Goal: Task Accomplishment & Management: Use online tool/utility

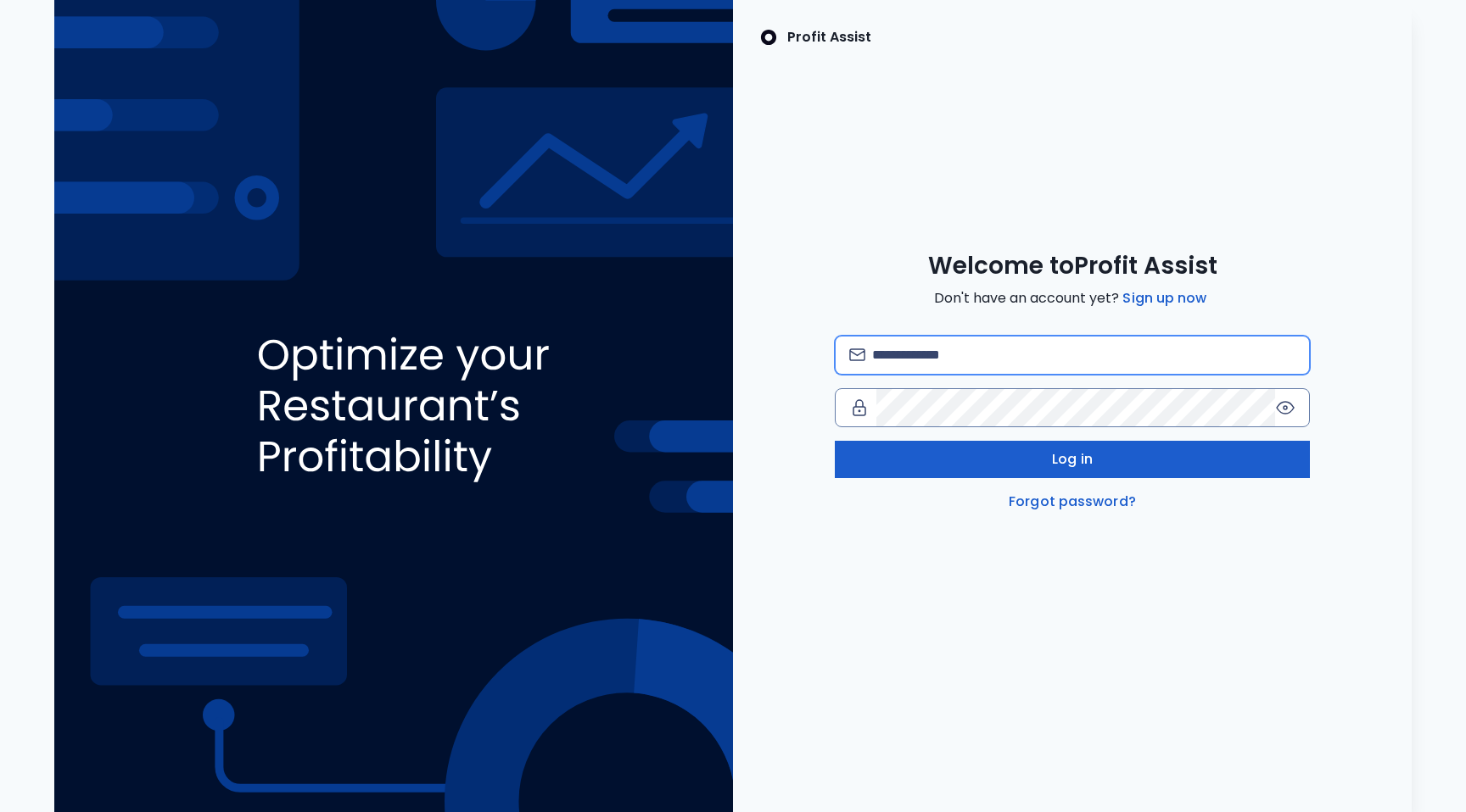
type input "**********"
click at [1108, 453] on button "Log in" at bounding box center [1071, 460] width 475 height 37
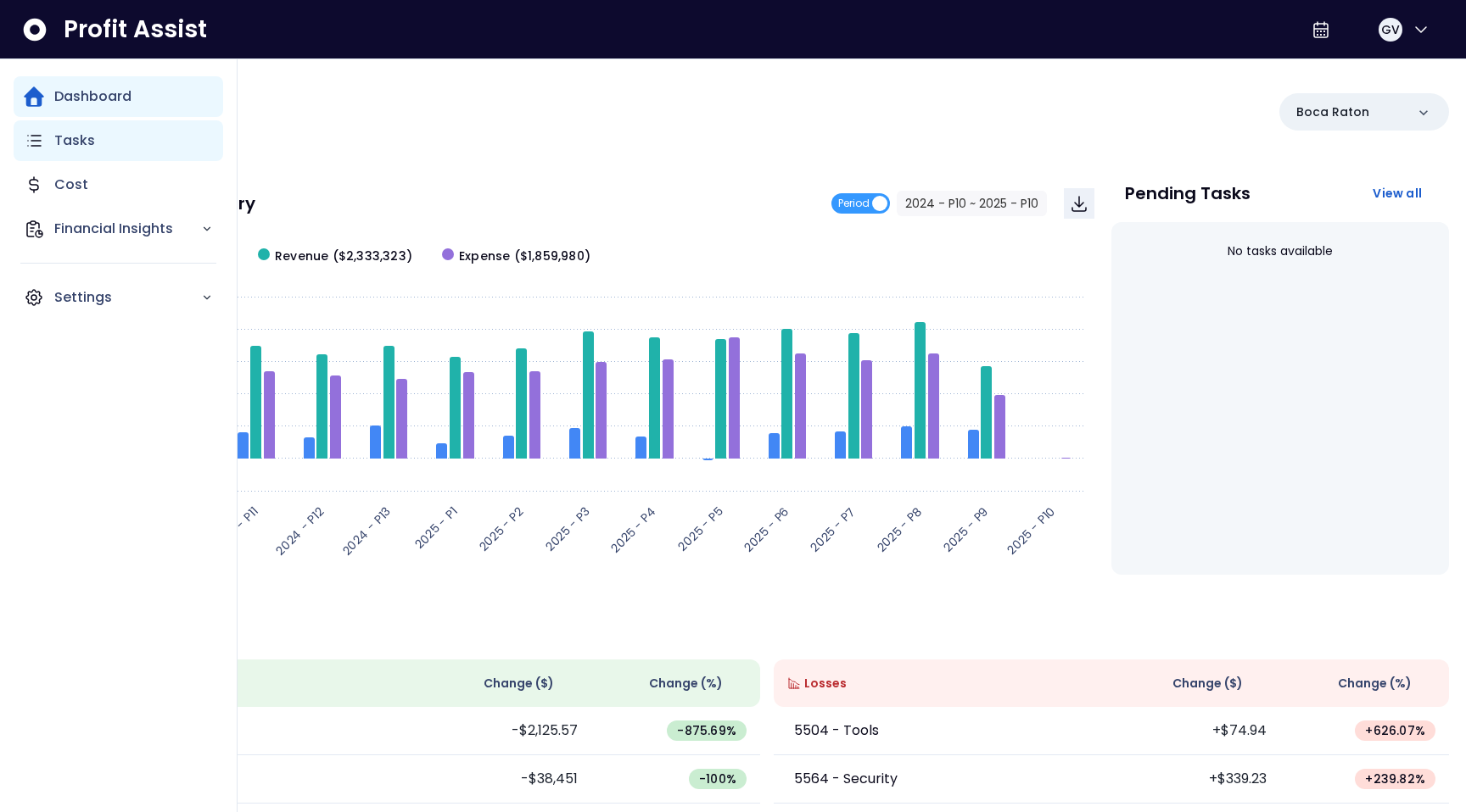
click at [37, 141] on icon "Main navigation" at bounding box center [34, 140] width 21 height 21
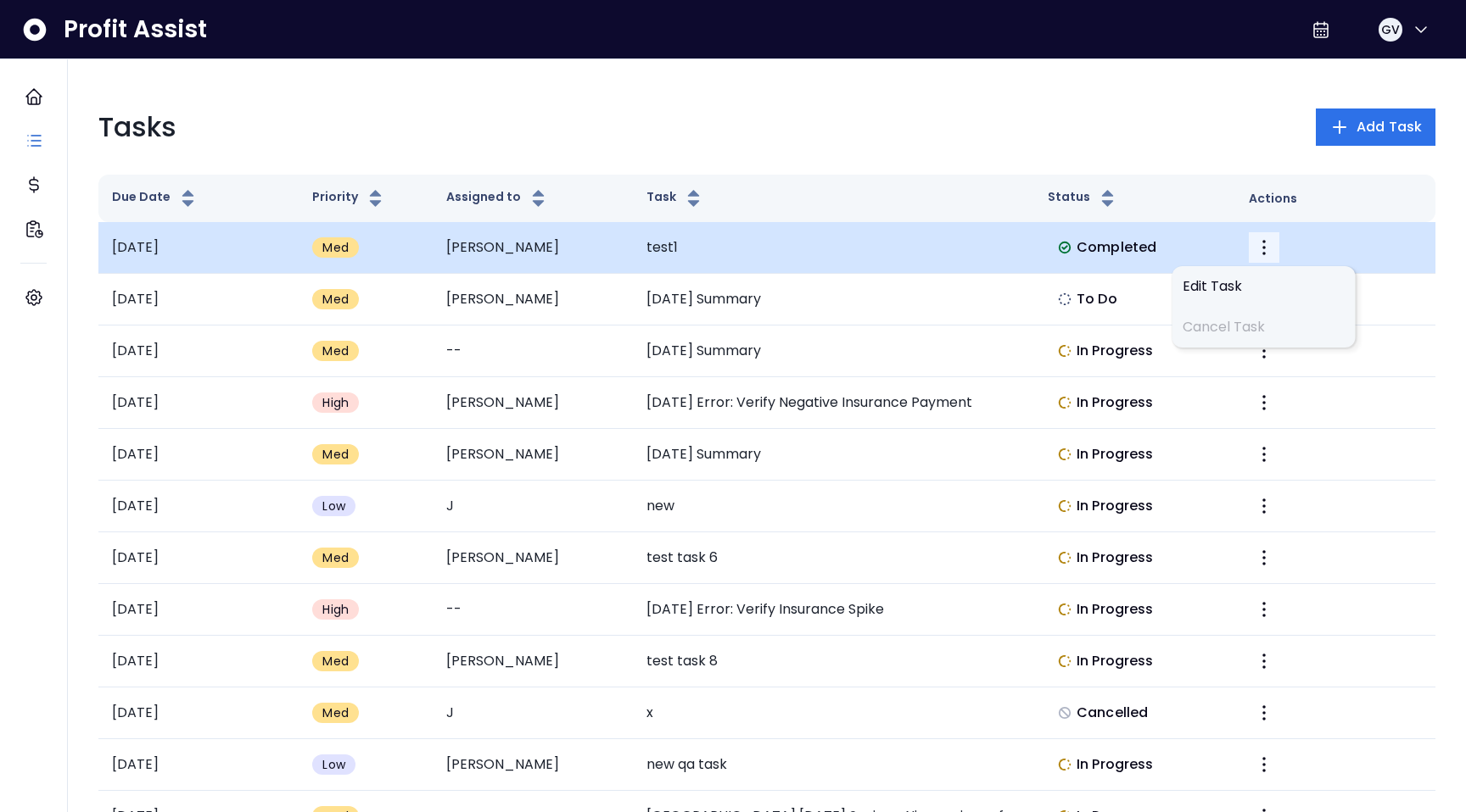
click at [1265, 246] on icon "More" at bounding box center [1264, 248] width 21 height 21
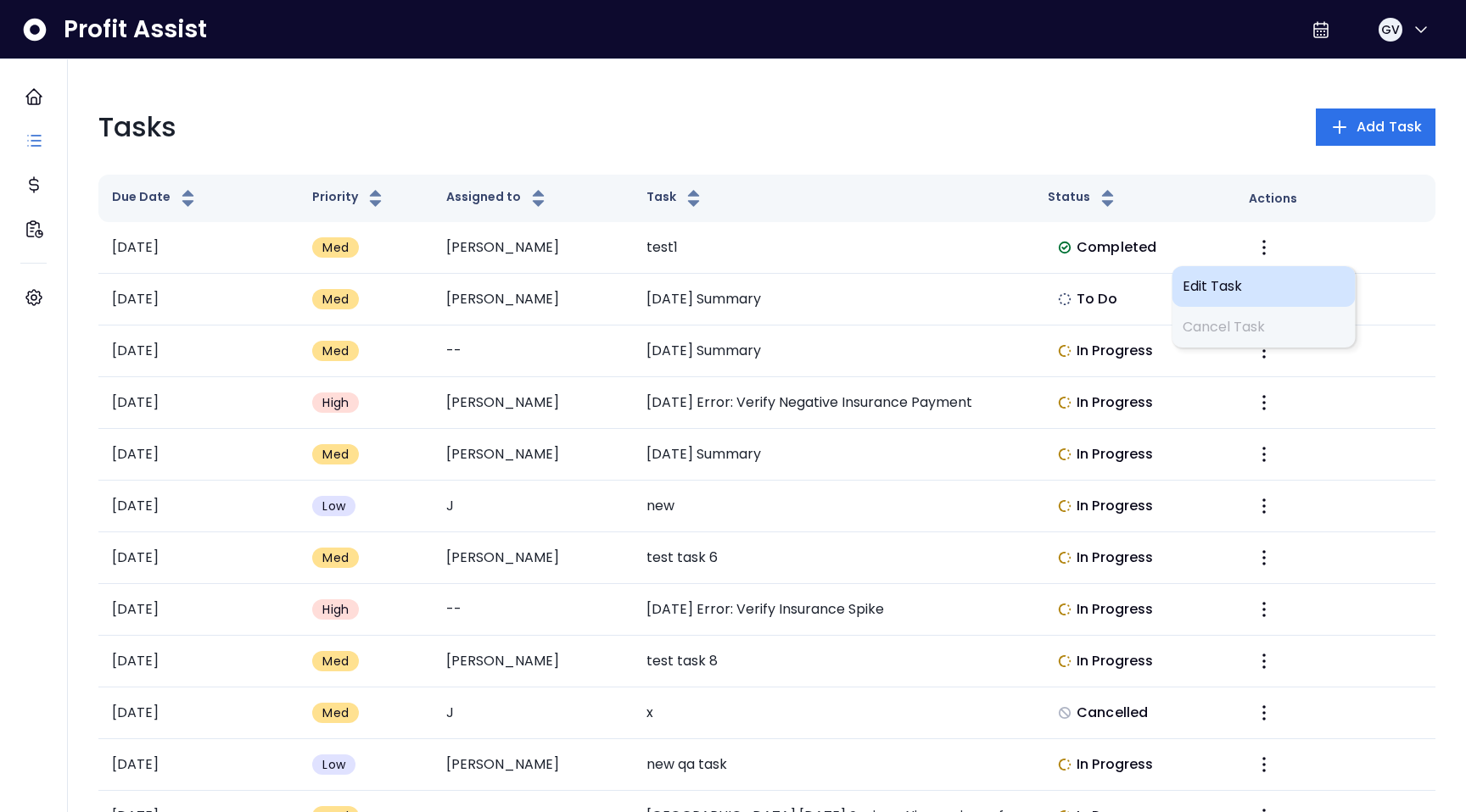
click at [1233, 291] on span "Edit Task" at bounding box center [1264, 286] width 163 height 21
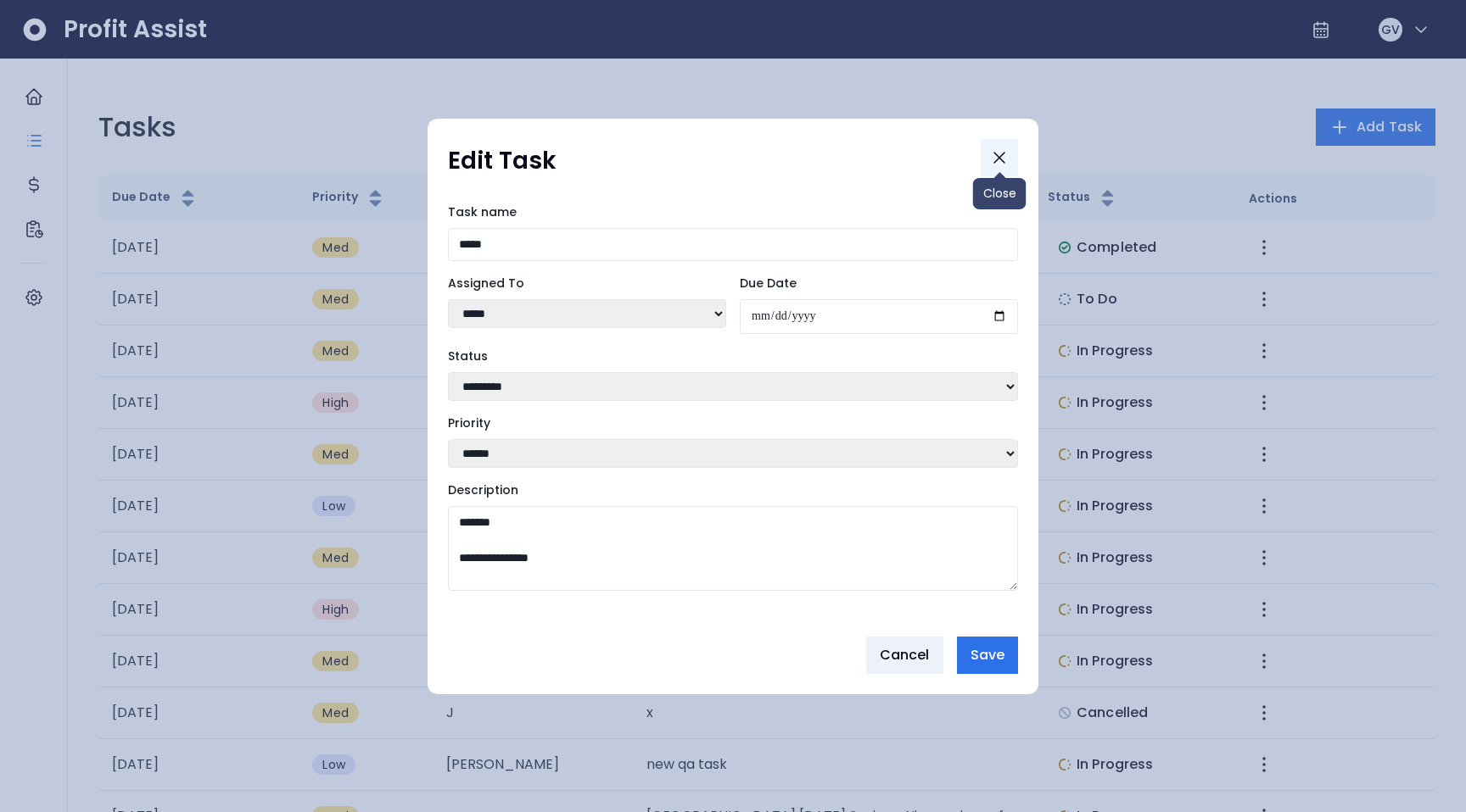
click at [998, 156] on icon "Close" at bounding box center [999, 157] width 21 height 21
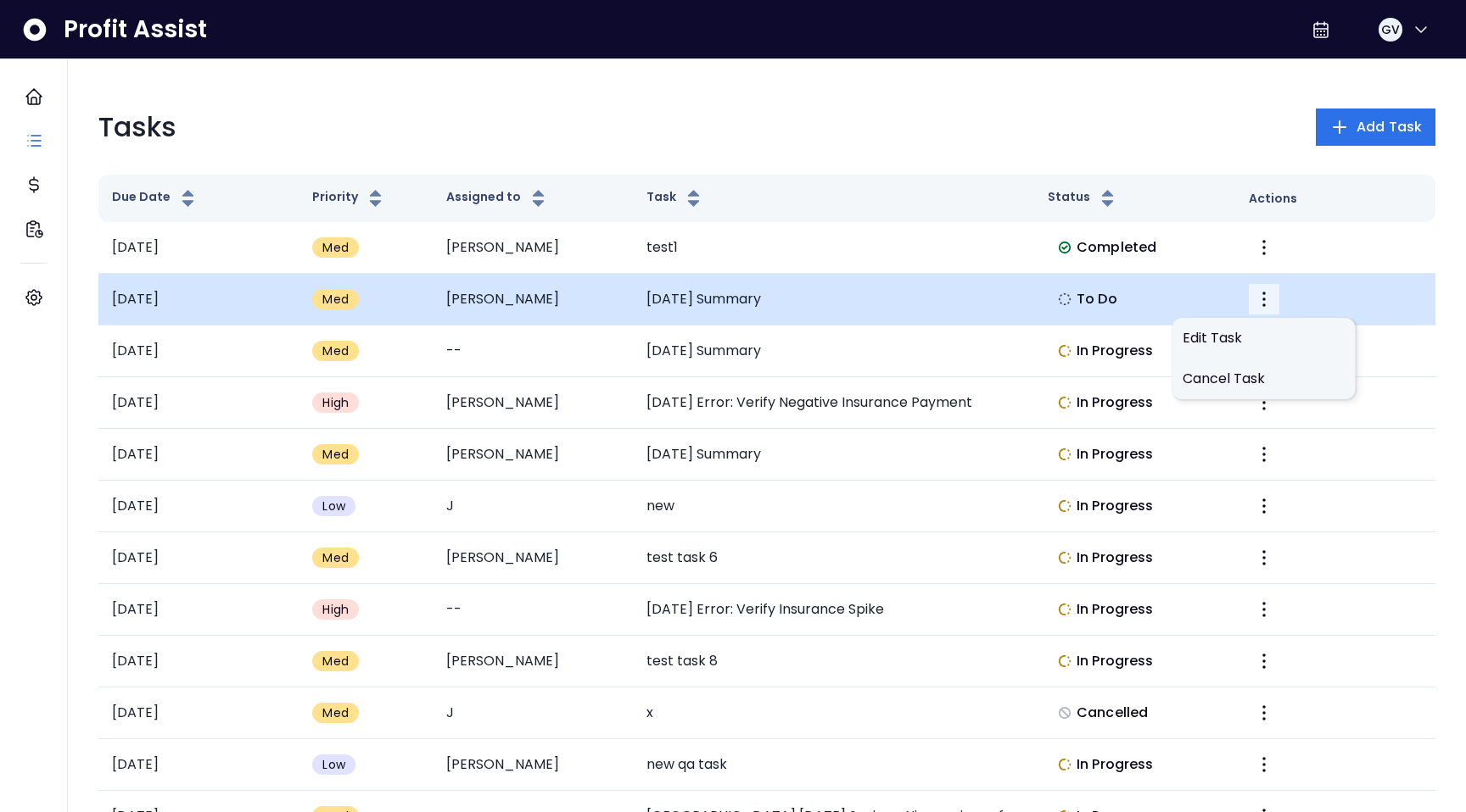
click at [1265, 301] on icon "More" at bounding box center [1264, 299] width 21 height 21
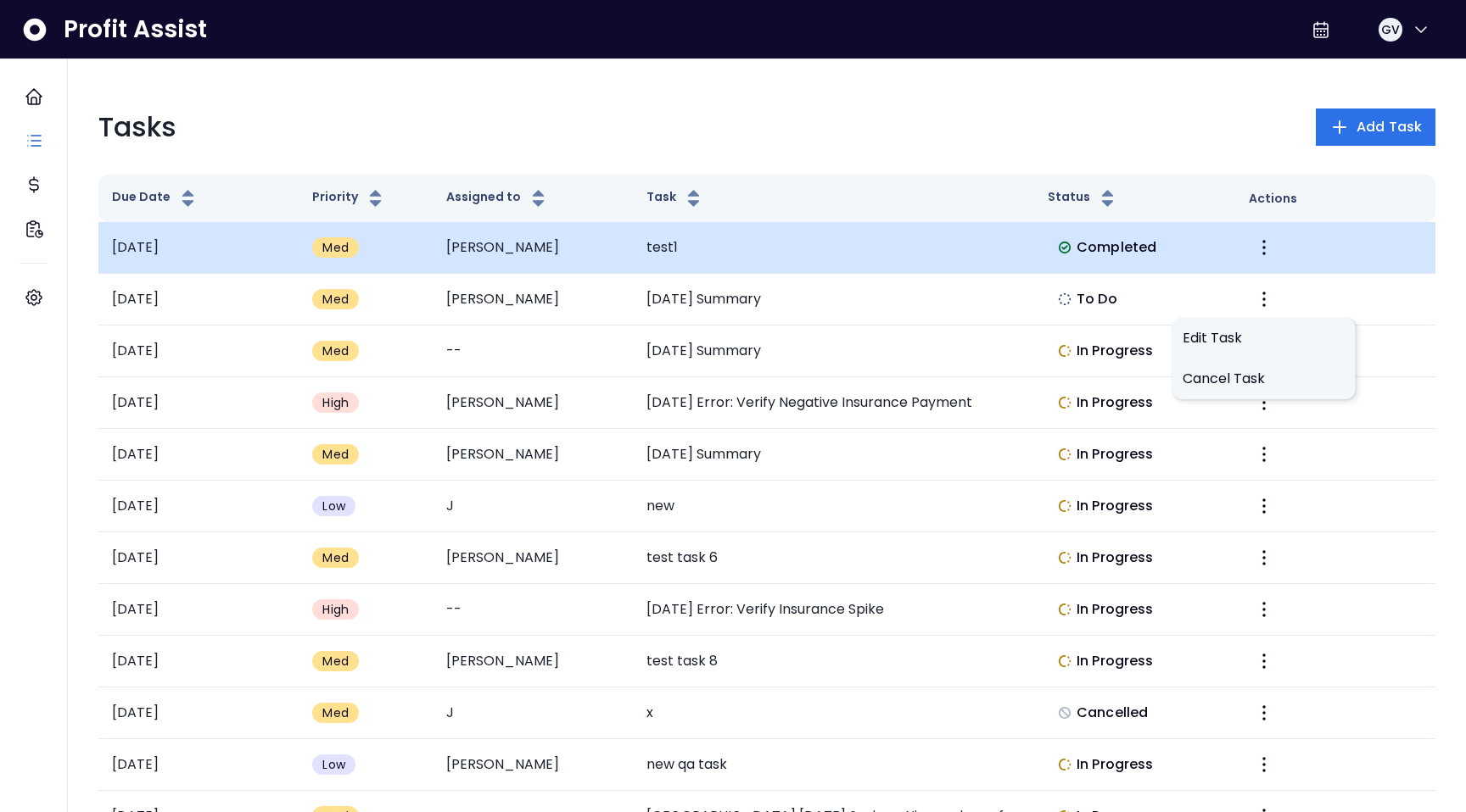
click at [1193, 249] on td "Completed" at bounding box center [1133, 248] width 200 height 51
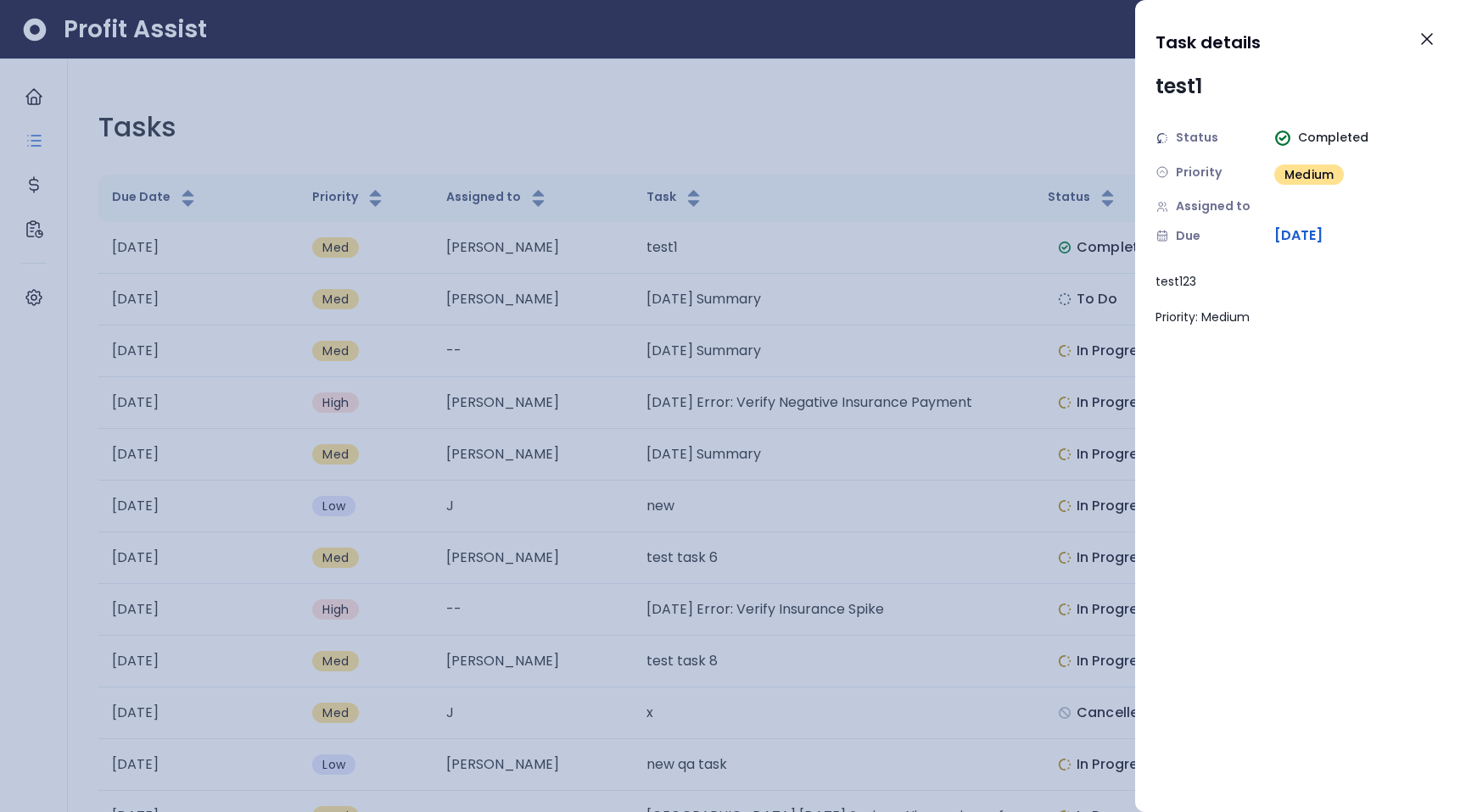
click at [1197, 135] on span "Status" at bounding box center [1196, 138] width 42 height 18
click at [1287, 237] on span "[DATE]" at bounding box center [1297, 236] width 48 height 21
click at [1322, 237] on span "[DATE]" at bounding box center [1297, 236] width 48 height 21
click at [1306, 177] on span "Medium" at bounding box center [1309, 174] width 49 height 17
click at [1345, 220] on div "Status Completed Priority Medium Assigned to Due [DATE]" at bounding box center [1300, 187] width 290 height 117
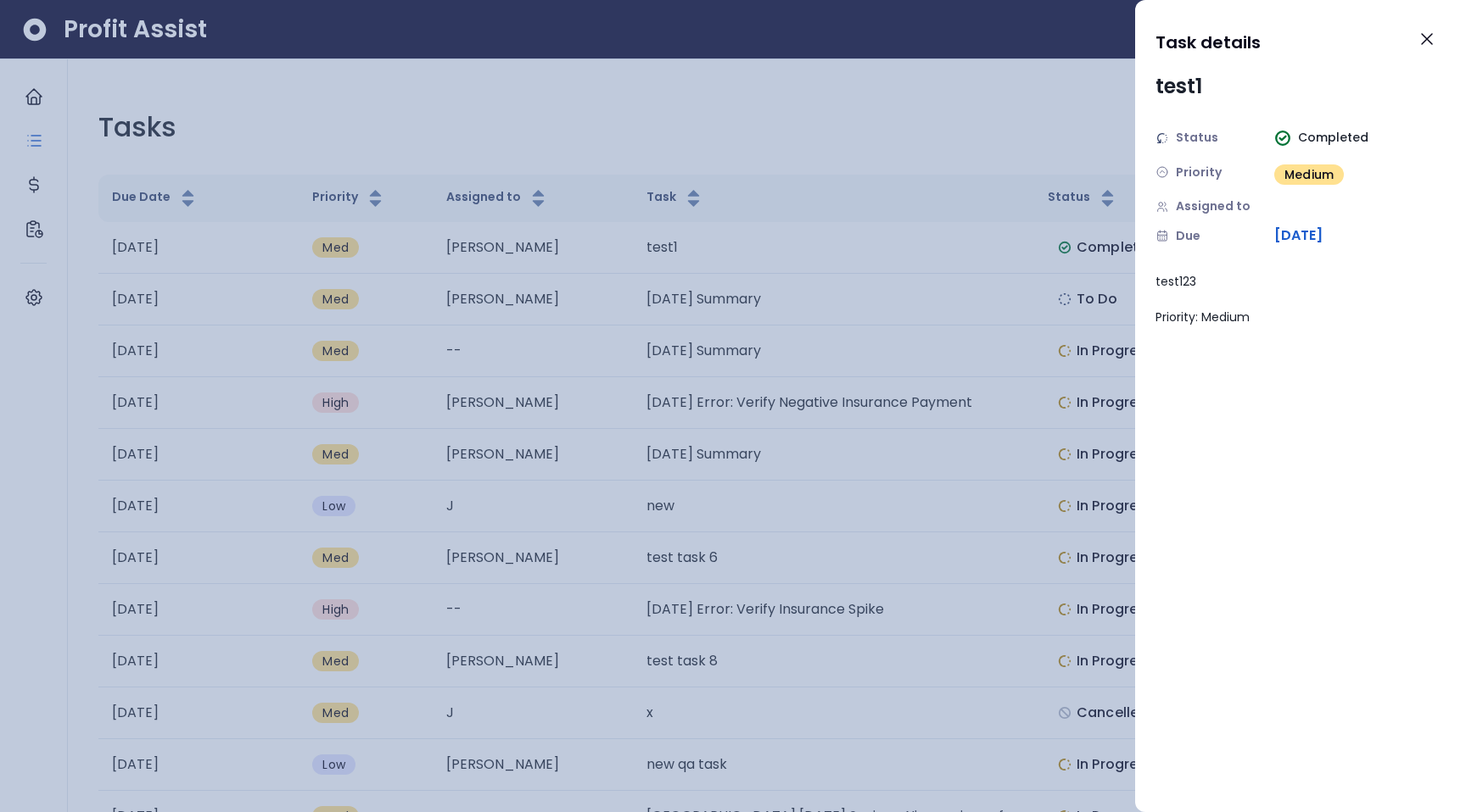
click at [1446, 34] on div "Task details test1 Status Completed Priority Medium Assigned to Due [DATE] test…" at bounding box center [1300, 406] width 331 height 812
click at [1442, 34] on button "Close" at bounding box center [1427, 39] width 38 height 37
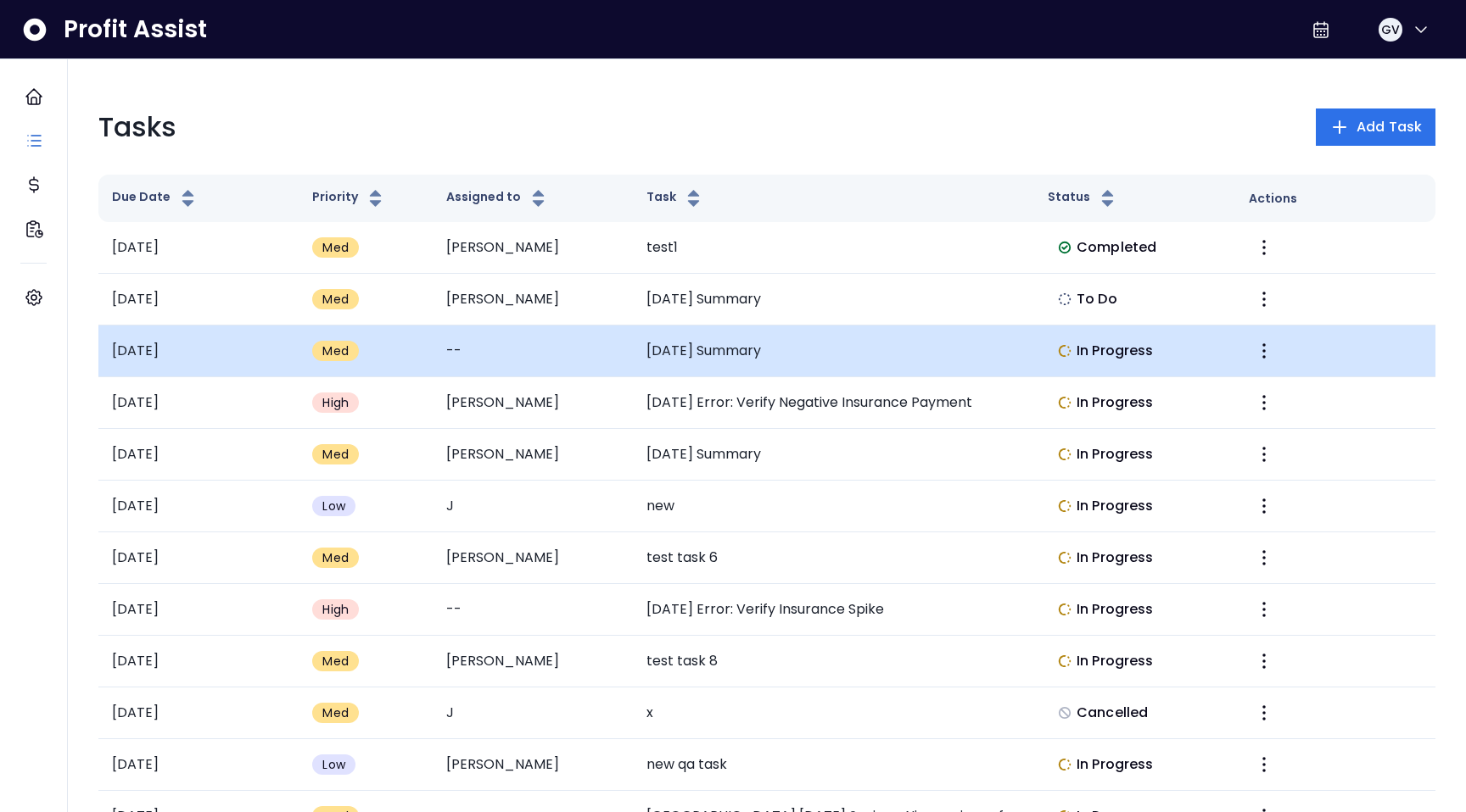
click at [836, 349] on td "[DATE] Summary" at bounding box center [833, 351] width 401 height 51
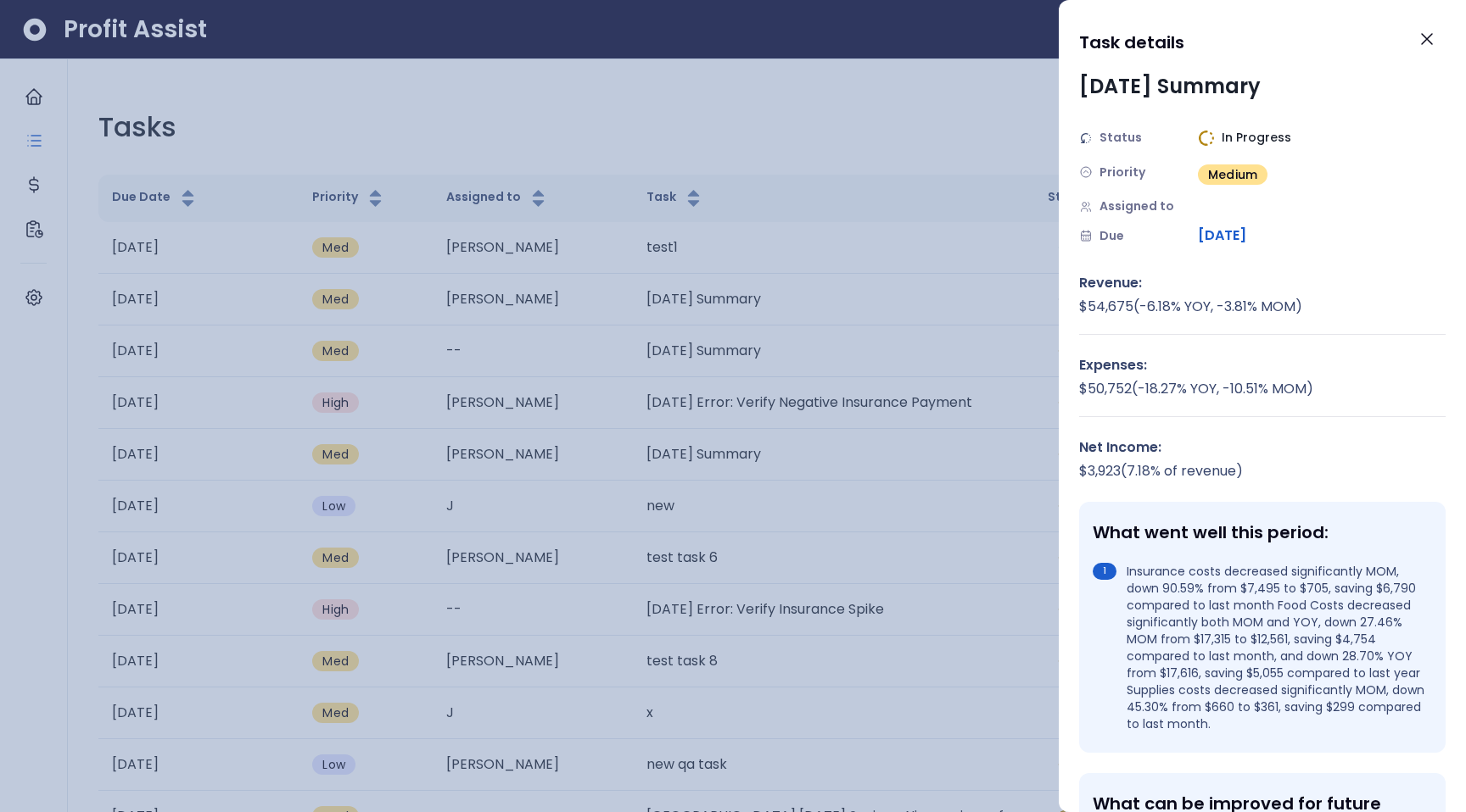
click at [1224, 237] on span "[DATE]" at bounding box center [1221, 236] width 48 height 21
click at [1140, 318] on div "Revenue: $ 54,675 ( -6.18 % YOY, -3.81 % MOM)" at bounding box center [1262, 304] width 366 height 62
click at [1119, 140] on span "Status" at bounding box center [1119, 138] width 42 height 18
click at [1312, 140] on div "Status In Progress" at bounding box center [1262, 138] width 366 height 18
click at [1241, 167] on span "Medium" at bounding box center [1232, 174] width 49 height 17
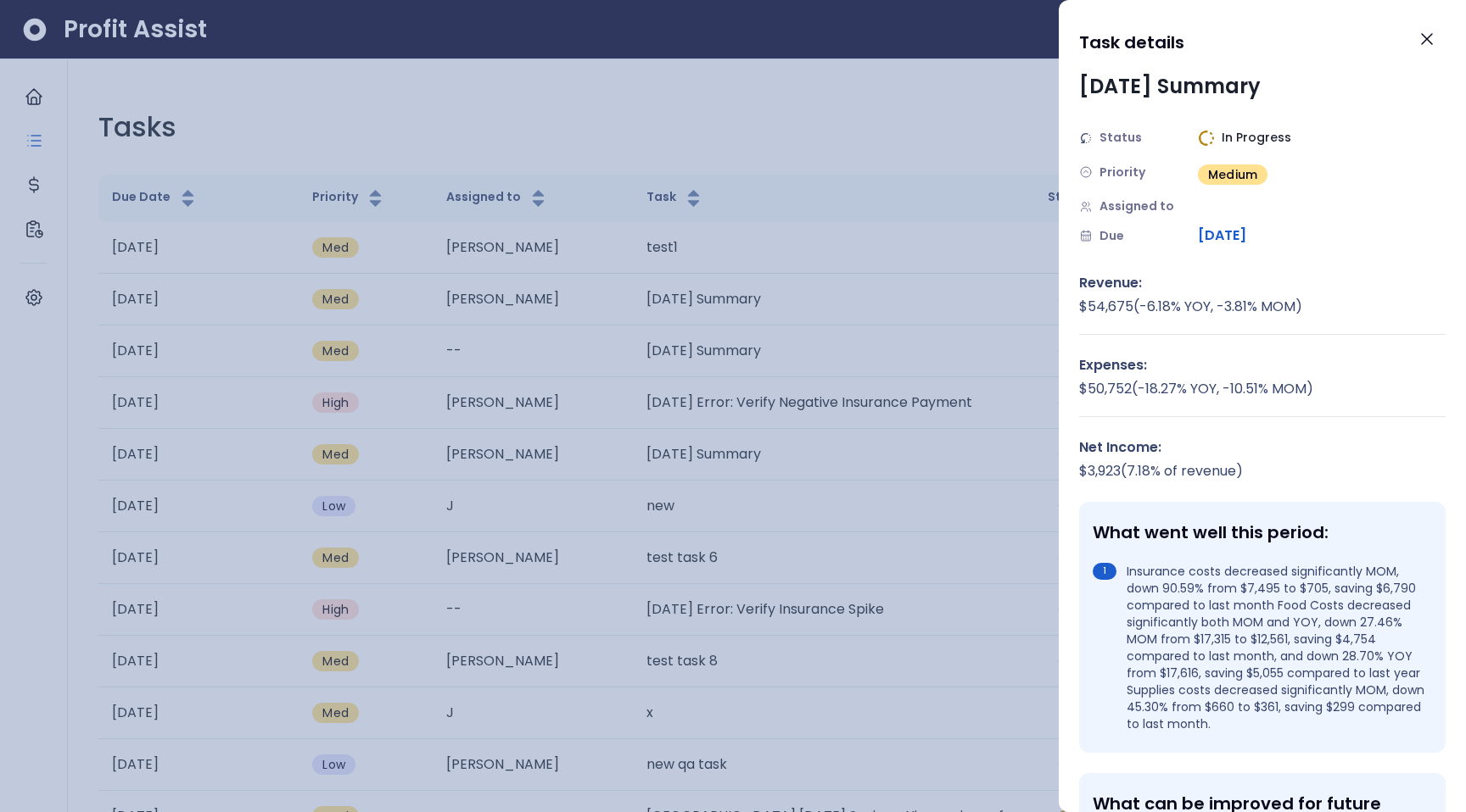
click at [1125, 226] on div "Due [DATE]" at bounding box center [1262, 236] width 366 height 21
click at [1122, 214] on span "Assigned to" at bounding box center [1136, 206] width 75 height 18
click at [1246, 245] on span "[DATE]" at bounding box center [1221, 236] width 48 height 21
click at [1246, 228] on span "[DATE]" at bounding box center [1221, 236] width 48 height 21
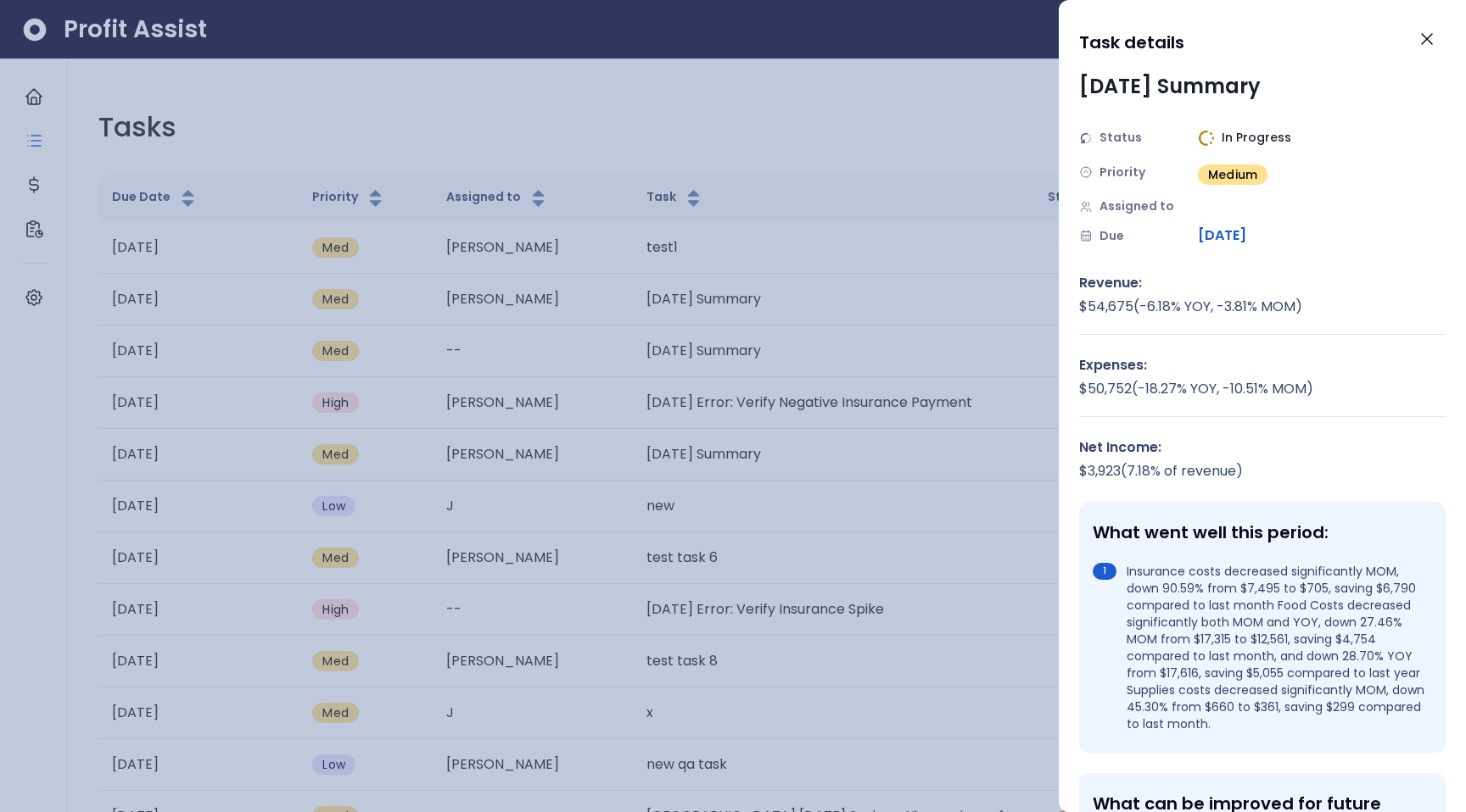
click at [1246, 228] on span "[DATE]" at bounding box center [1221, 236] width 48 height 21
click at [1427, 37] on icon "Close" at bounding box center [1427, 38] width 21 height 21
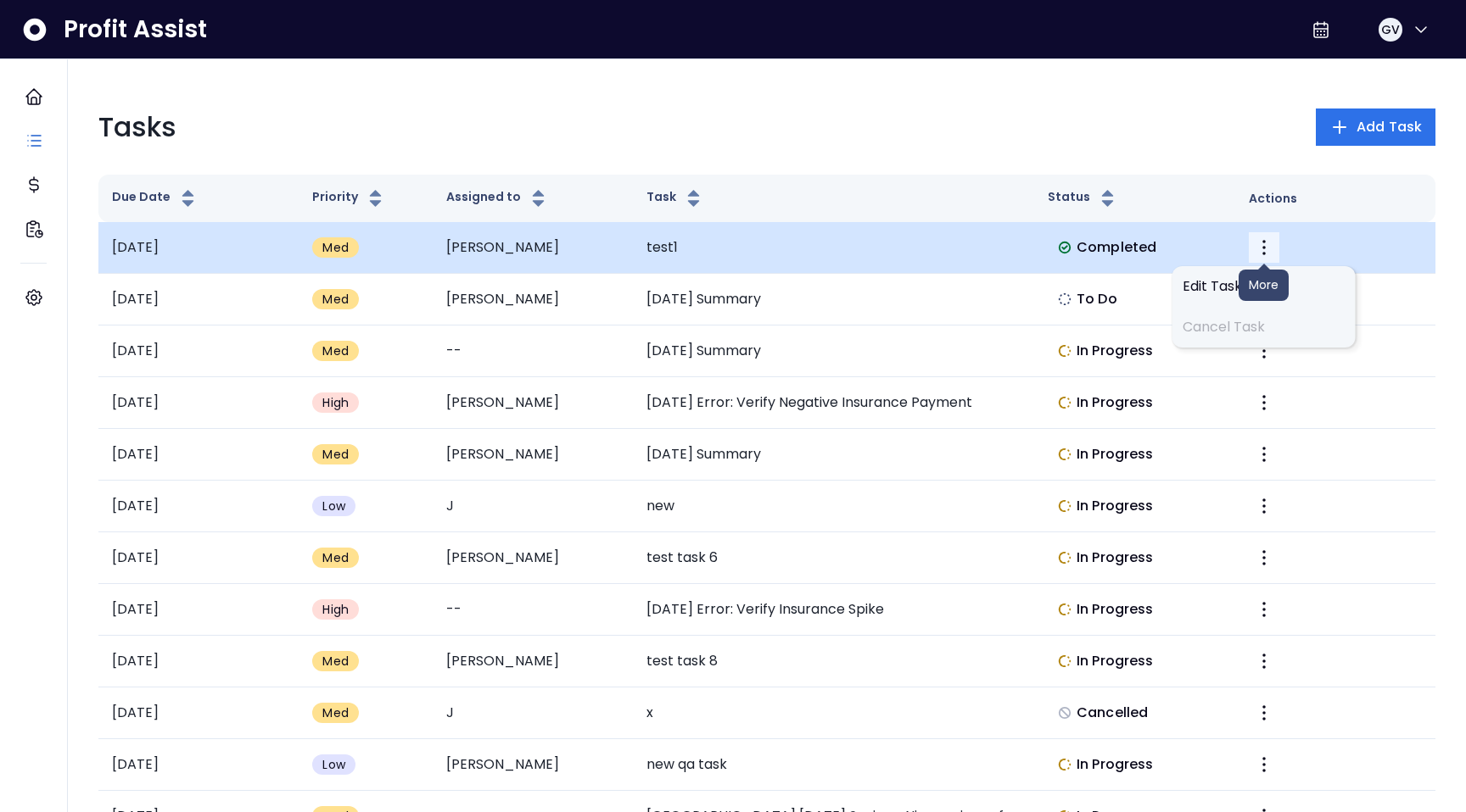
click at [1268, 247] on icon "More" at bounding box center [1264, 248] width 21 height 21
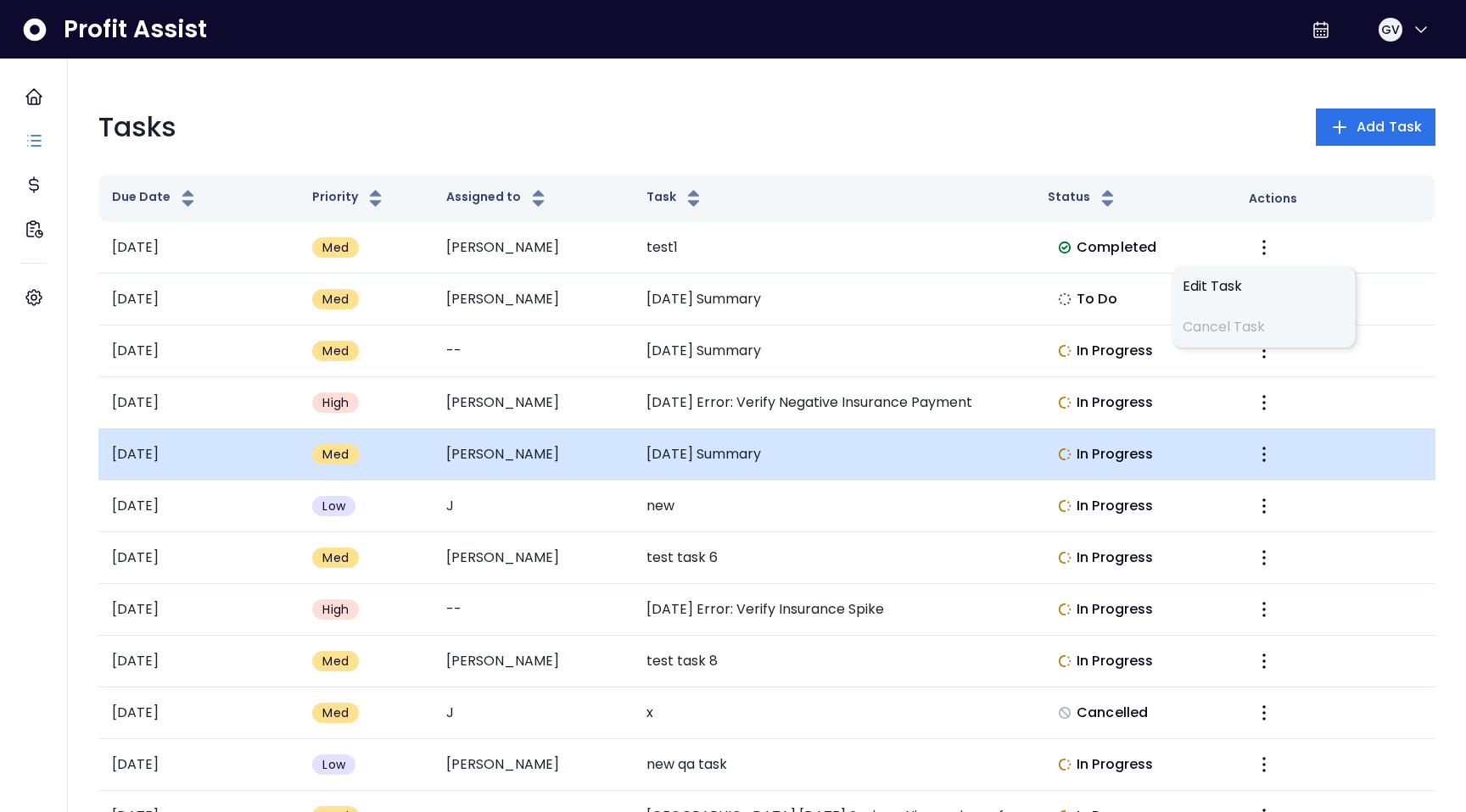
click at [704, 448] on td "[DATE] Summary" at bounding box center [833, 455] width 401 height 51
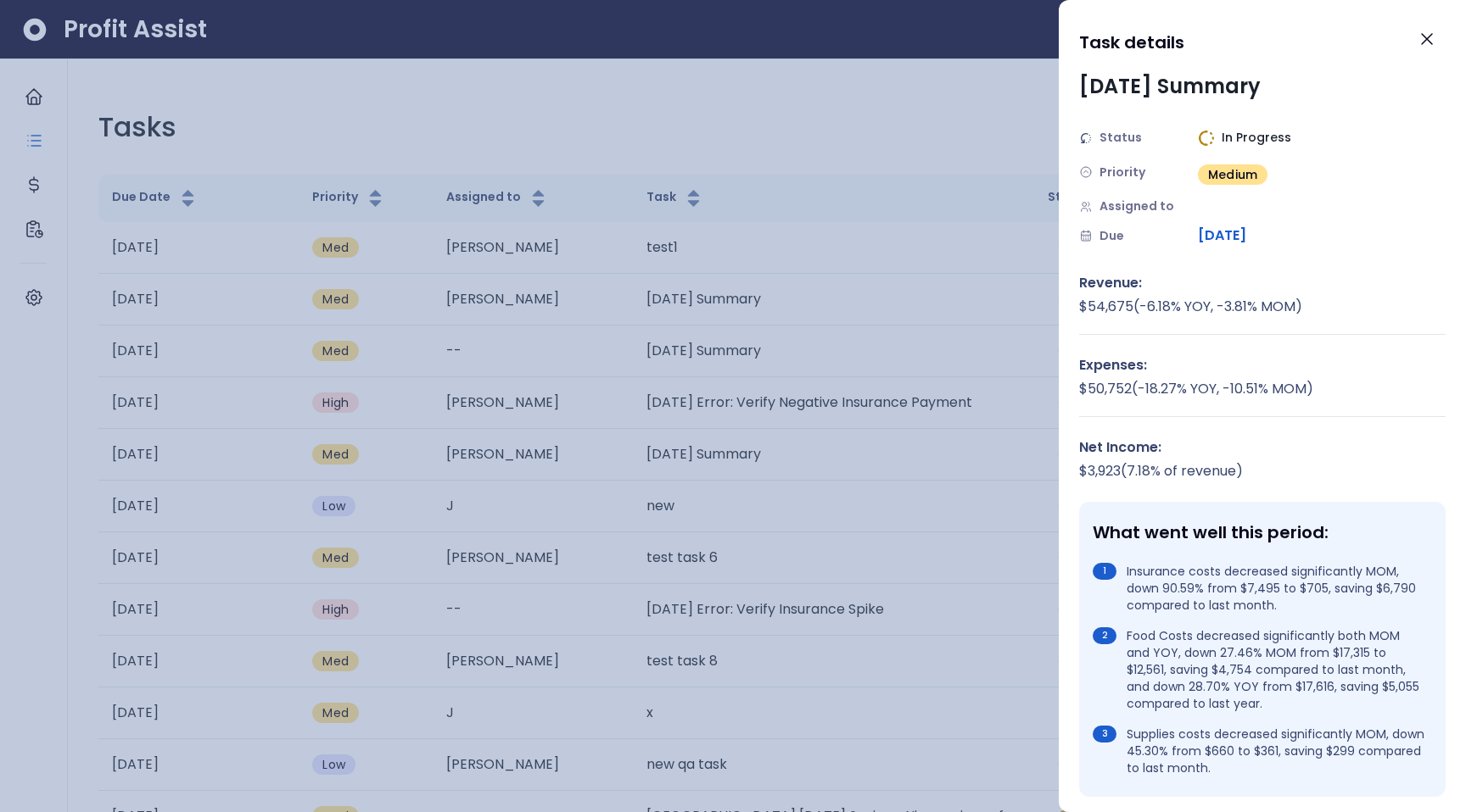
click at [1224, 234] on span "[DATE]" at bounding box center [1221, 236] width 48 height 21
click at [1207, 570] on li "Insurance costs decreased significantly MOM, down 90.59% from $7,495 to $705, s…" at bounding box center [1259, 588] width 333 height 51
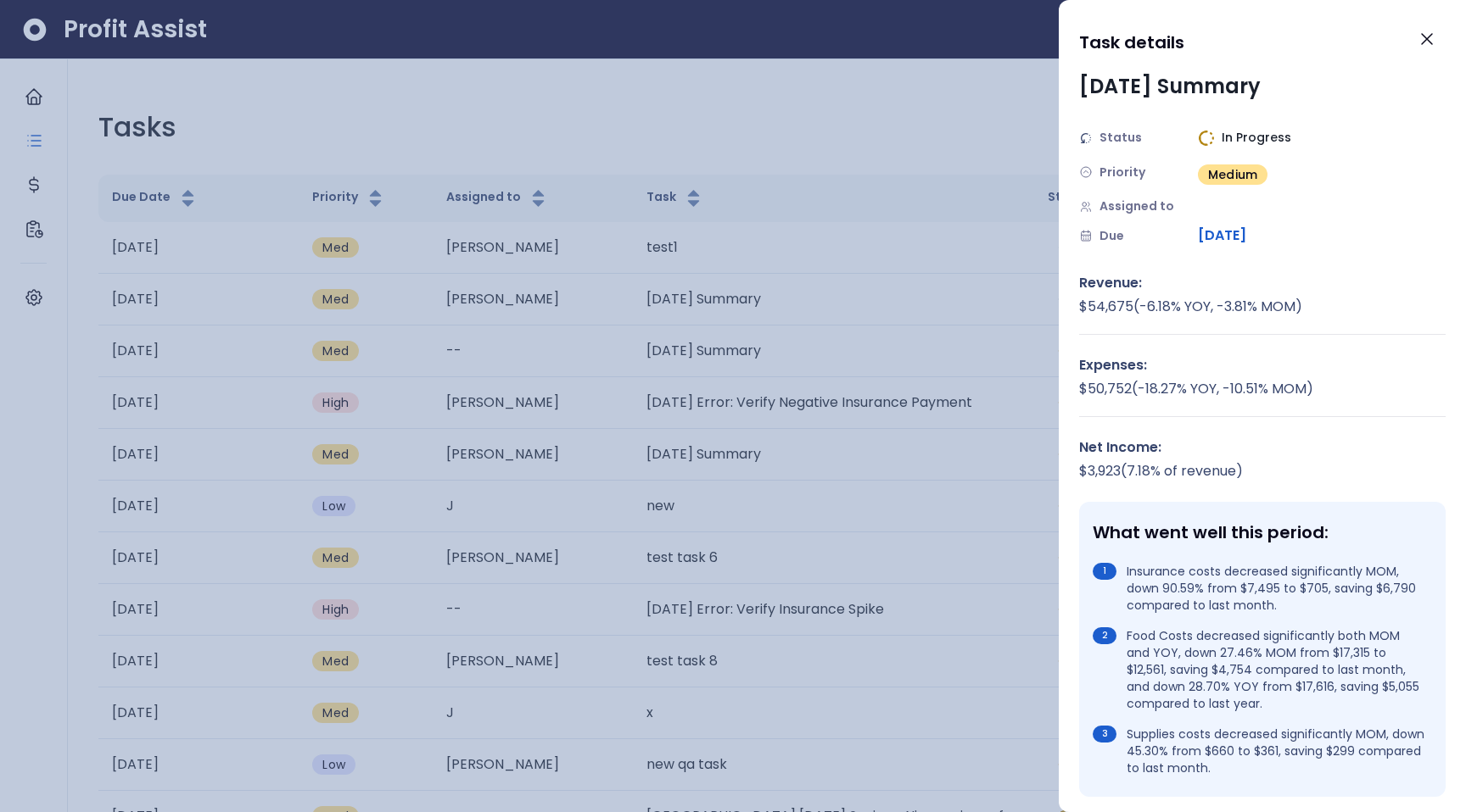
click at [1247, 172] on span "Medium" at bounding box center [1232, 174] width 49 height 17
click at [1255, 132] on span "In Progress" at bounding box center [1256, 138] width 69 height 18
click at [1422, 39] on icon "Close" at bounding box center [1427, 38] width 21 height 21
